Goal: Check status: Check status

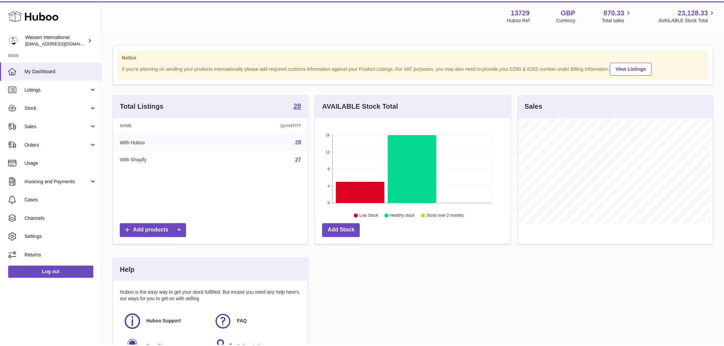
scroll to position [107, 197]
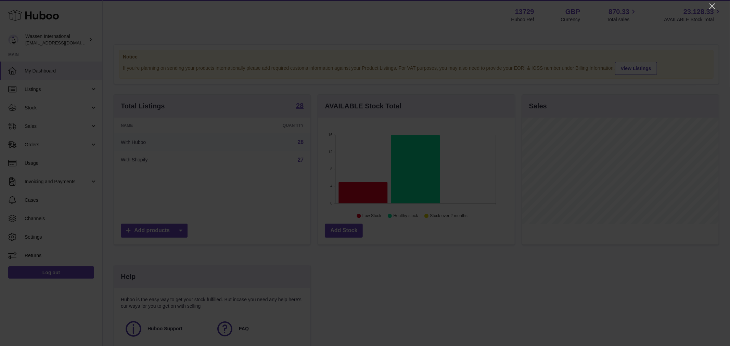
click at [711, 0] on div at bounding box center [365, 173] width 730 height 346
click at [711, 5] on icon "Close" at bounding box center [712, 5] width 5 height 5
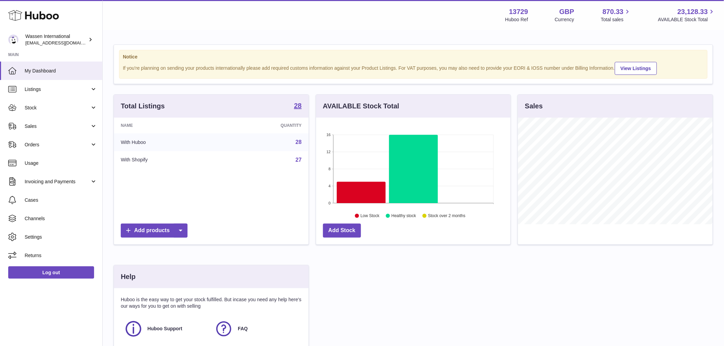
scroll to position [342255, 342168]
click at [43, 121] on link "Sales" at bounding box center [51, 126] width 102 height 18
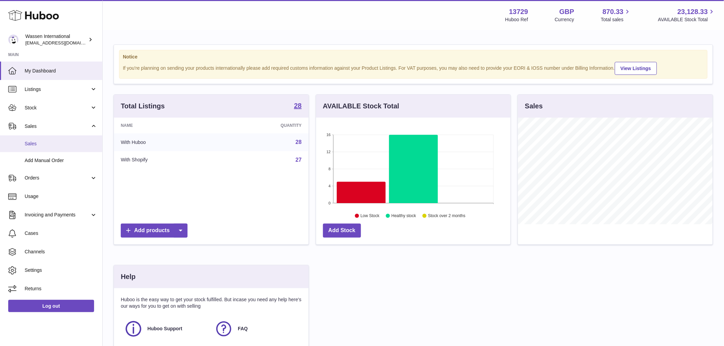
click at [33, 142] on span "Sales" at bounding box center [61, 144] width 73 height 7
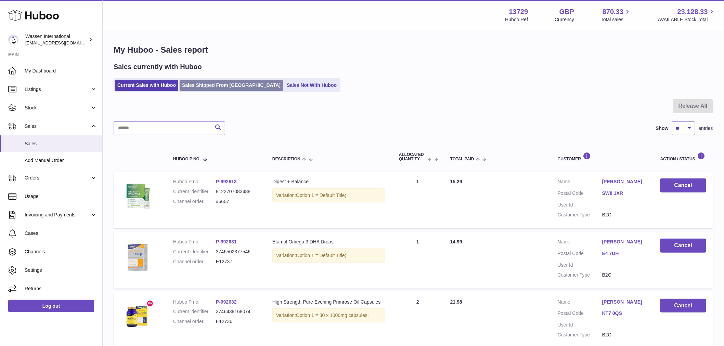
click at [201, 86] on link "Sales Shipped From Huboo" at bounding box center [231, 85] width 103 height 11
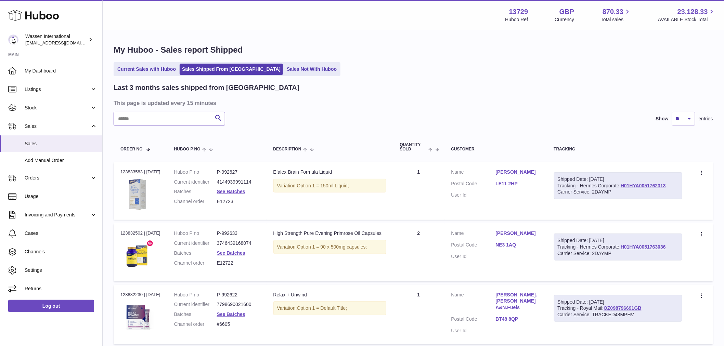
click at [154, 121] on input "text" at bounding box center [170, 119] width 112 height 14
click at [194, 120] on input "text" at bounding box center [170, 119] width 112 height 14
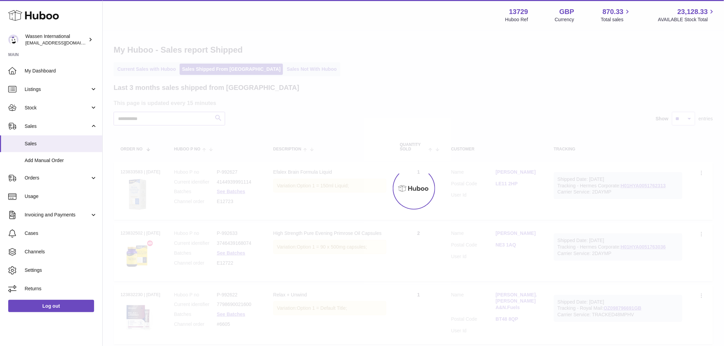
type input "**********"
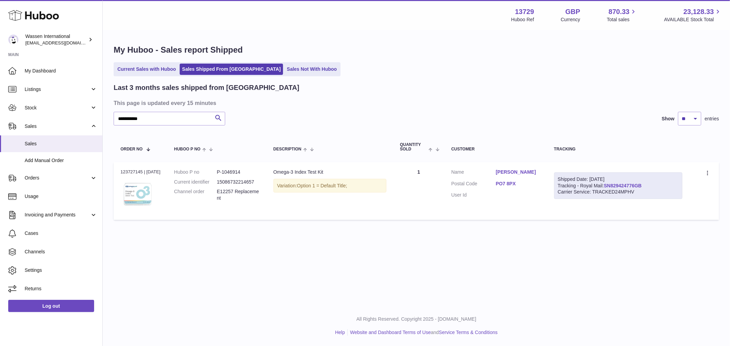
click at [642, 185] on link "SN829424776GB" at bounding box center [623, 185] width 38 height 5
